Goal: Complete application form

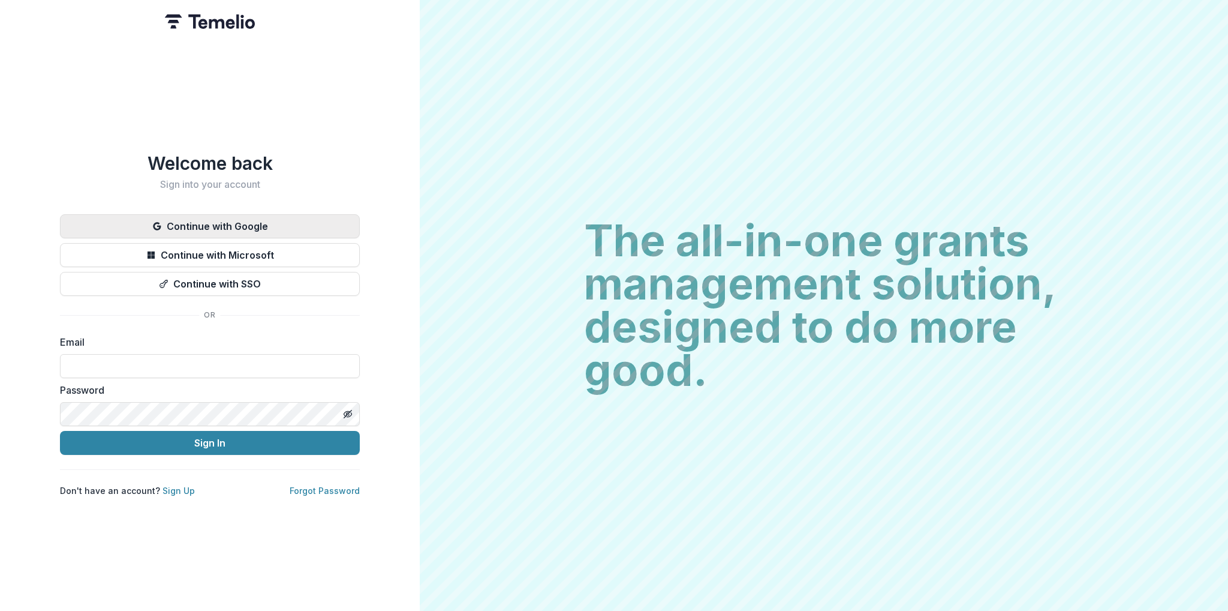
click at [273, 224] on button "Continue with Google" at bounding box center [210, 226] width 300 height 24
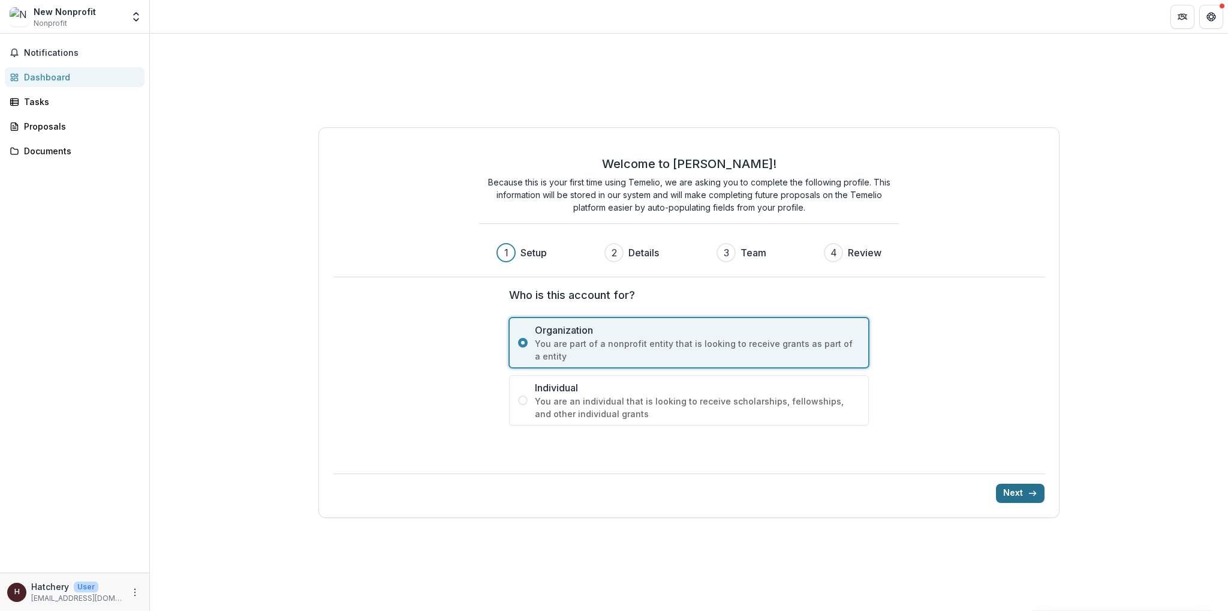
click at [1021, 493] on button "Next" at bounding box center [1020, 492] width 49 height 19
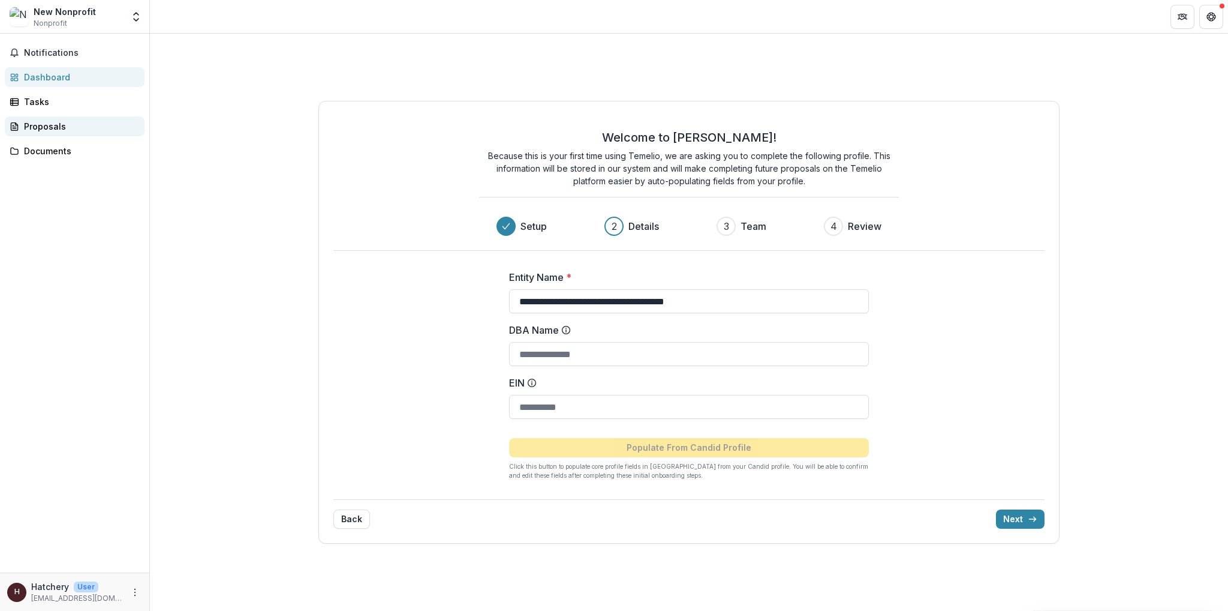
click at [52, 131] on div "Proposals" at bounding box center [79, 126] width 111 height 13
drag, startPoint x: 252, startPoint y: 210, endPoint x: 257, endPoint y: 215, distance: 7.2
click at [252, 210] on div "**********" at bounding box center [689, 322] width 1078 height 577
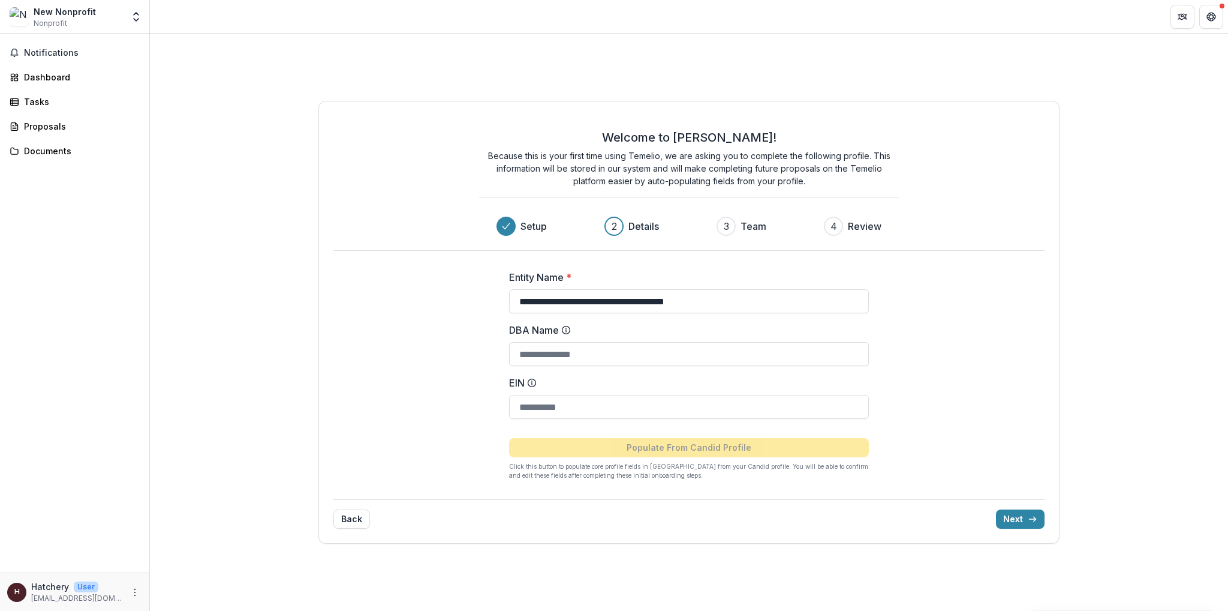
click at [643, 340] on div "DBA Name" at bounding box center [689, 344] width 360 height 43
click at [648, 348] on input "DBA Name" at bounding box center [689, 354] width 360 height 24
click at [731, 292] on input "**********" at bounding box center [689, 301] width 360 height 24
click at [700, 350] on input "DBA Name" at bounding box center [689, 354] width 360 height 24
click at [1017, 524] on button "Next" at bounding box center [1020, 518] width 49 height 19
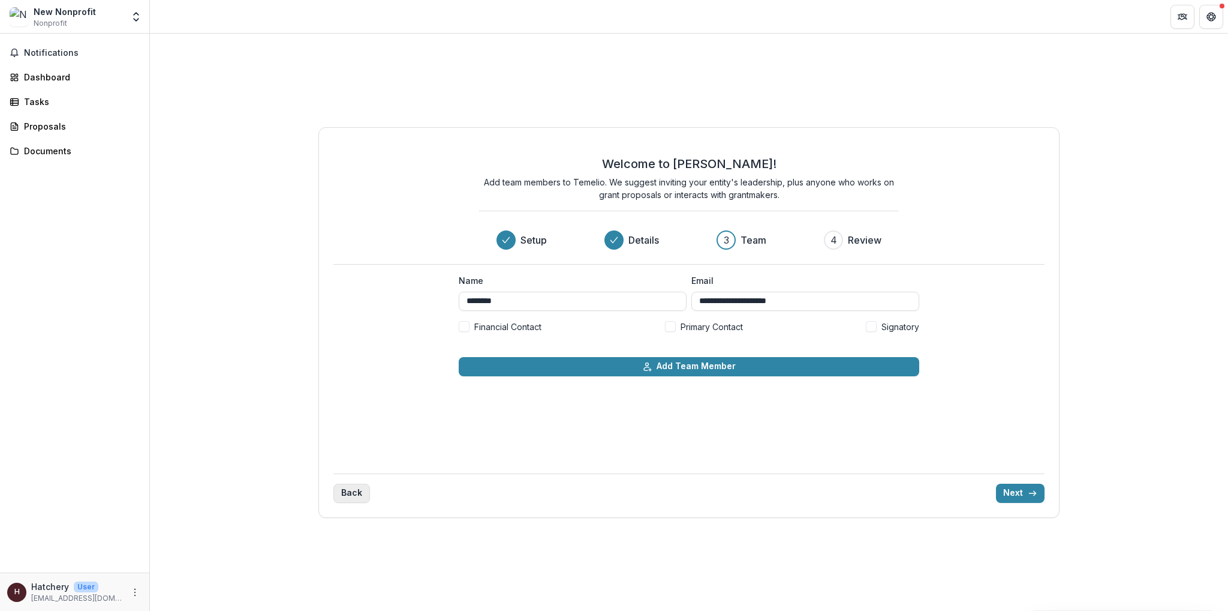
click at [350, 490] on button "Back" at bounding box center [351, 492] width 37 height 19
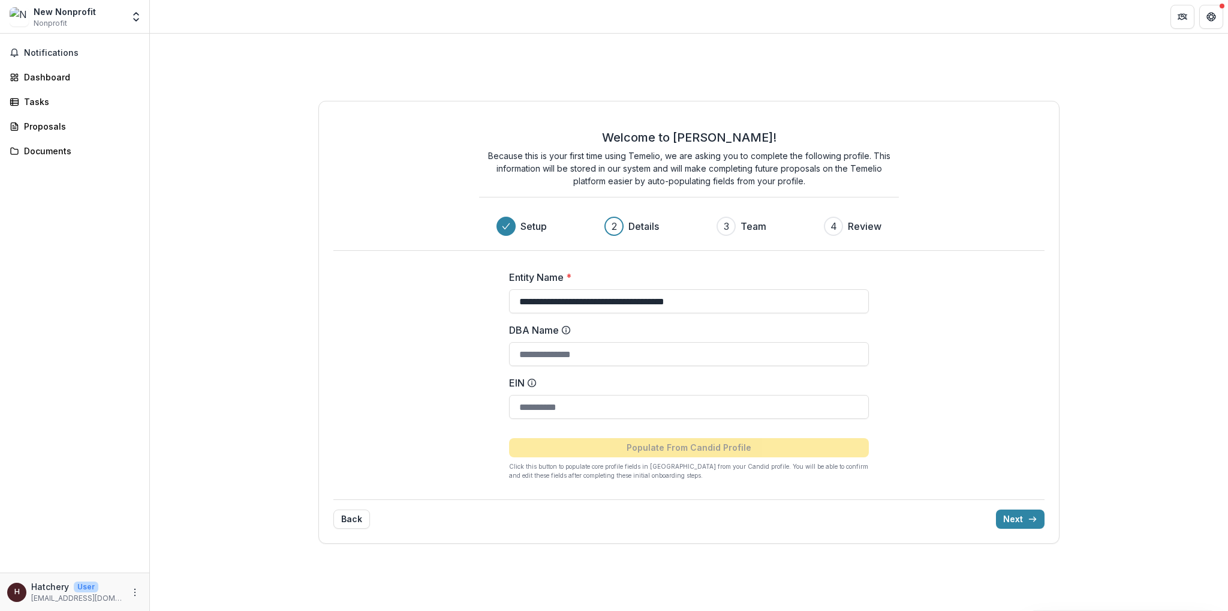
click at [1005, 507] on div "Back Next" at bounding box center [688, 513] width 711 height 29
click at [1010, 509] on button "Next" at bounding box center [1020, 518] width 49 height 19
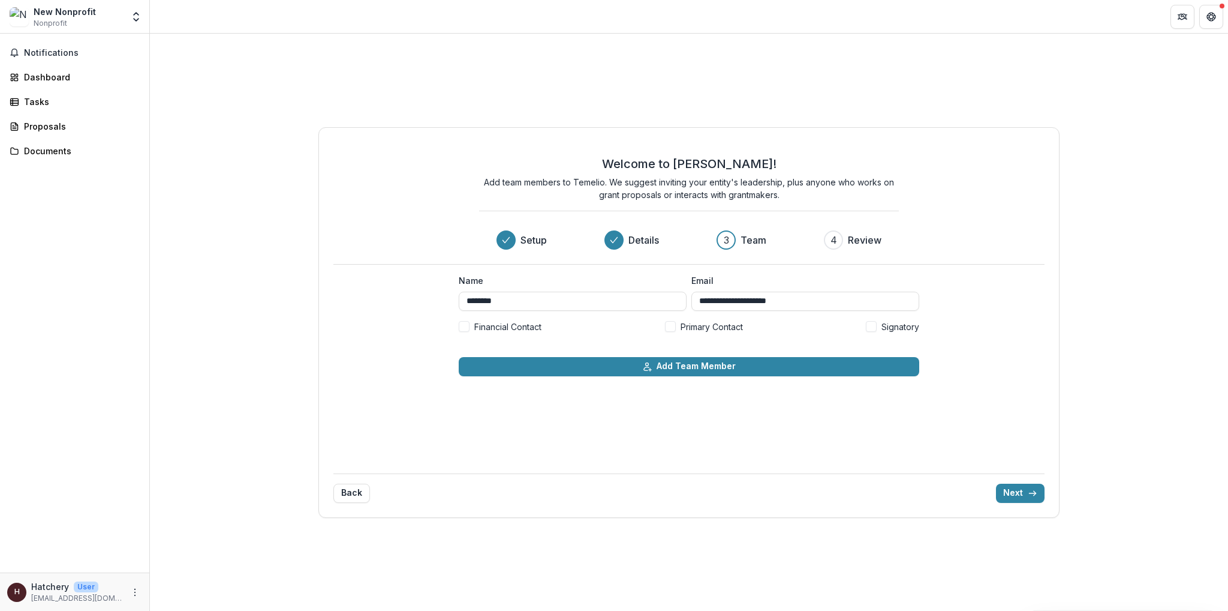
click at [670, 329] on span at bounding box center [670, 326] width 11 height 11
click at [1012, 492] on button "Next" at bounding box center [1020, 492] width 49 height 19
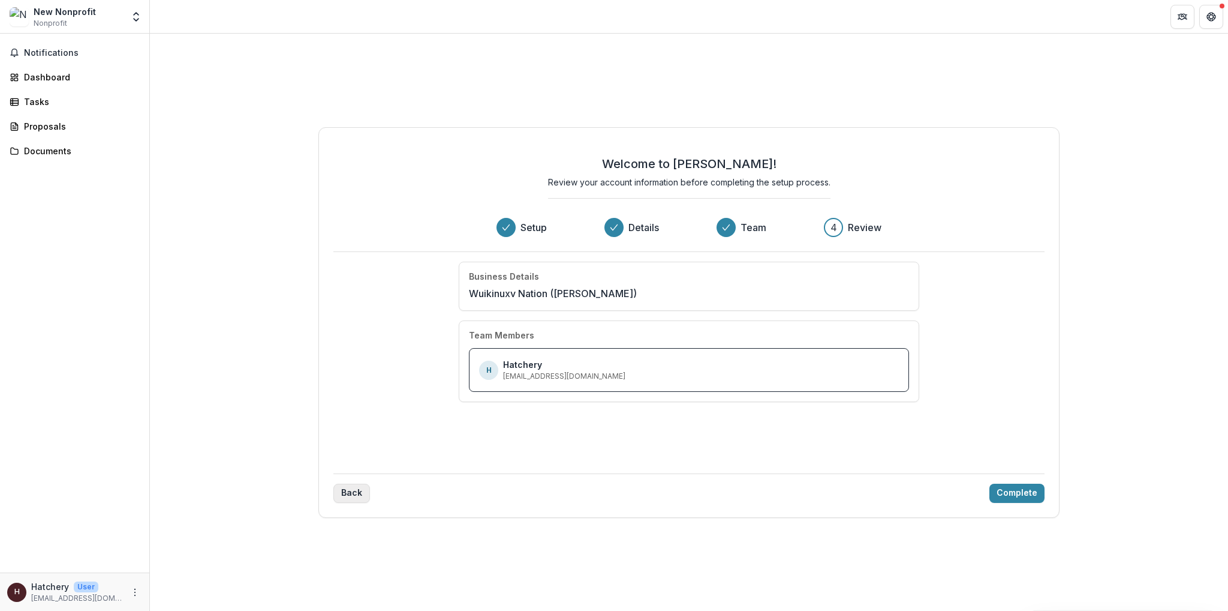
click at [365, 485] on button "Back" at bounding box center [351, 492] width 37 height 19
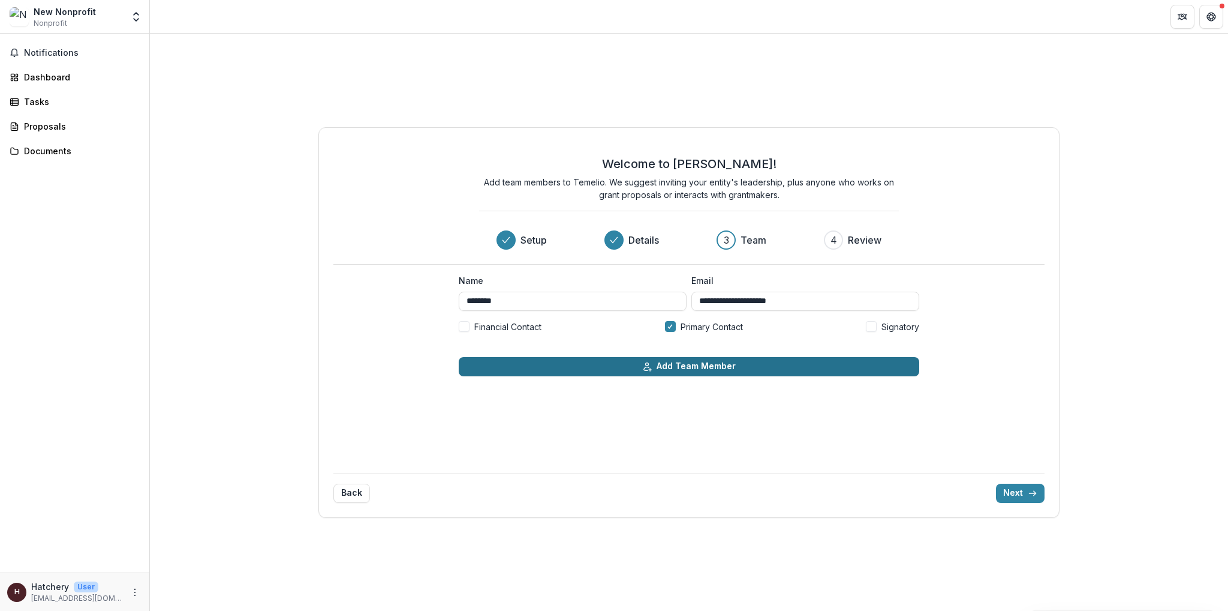
click at [749, 363] on button "Add Team Member" at bounding box center [689, 366] width 461 height 19
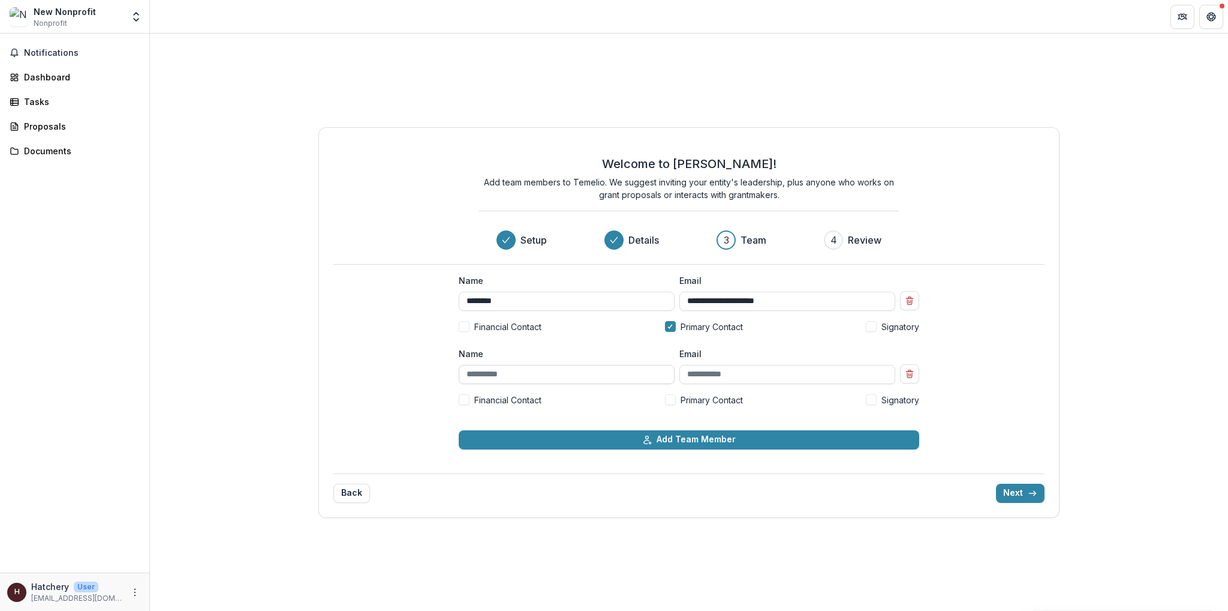
click at [562, 381] on input "Name" at bounding box center [567, 374] width 216 height 19
type input "**********"
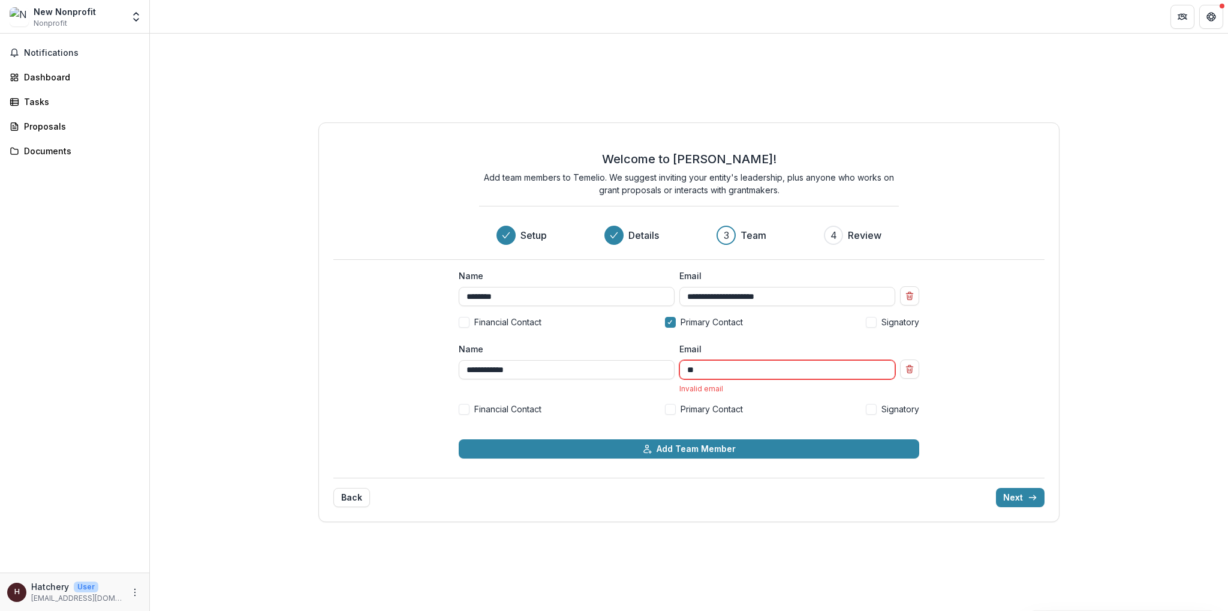
type input "*"
